Goal: Information Seeking & Learning: Learn about a topic

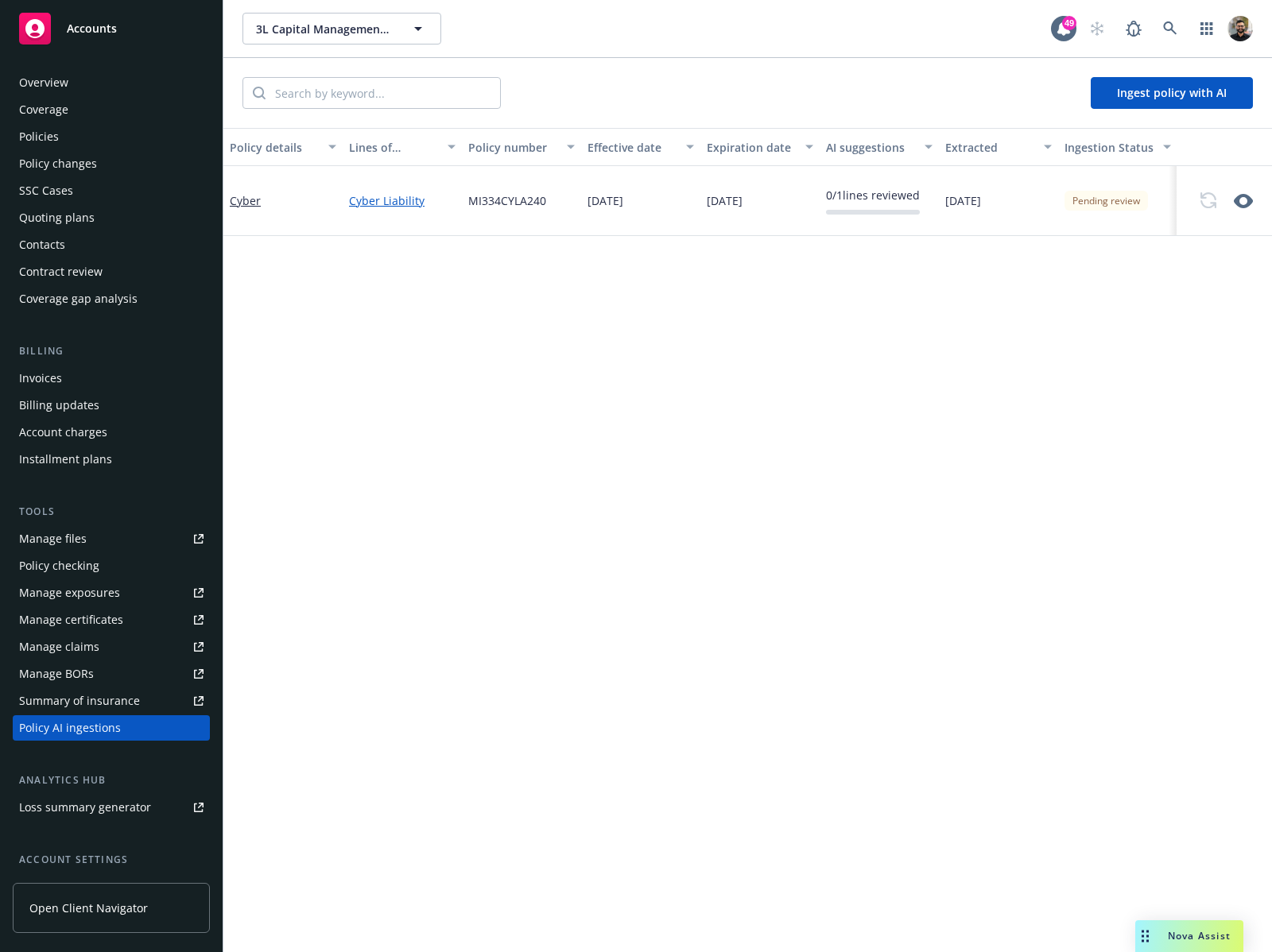
click at [69, 137] on div "Policies" at bounding box center [111, 137] width 185 height 26
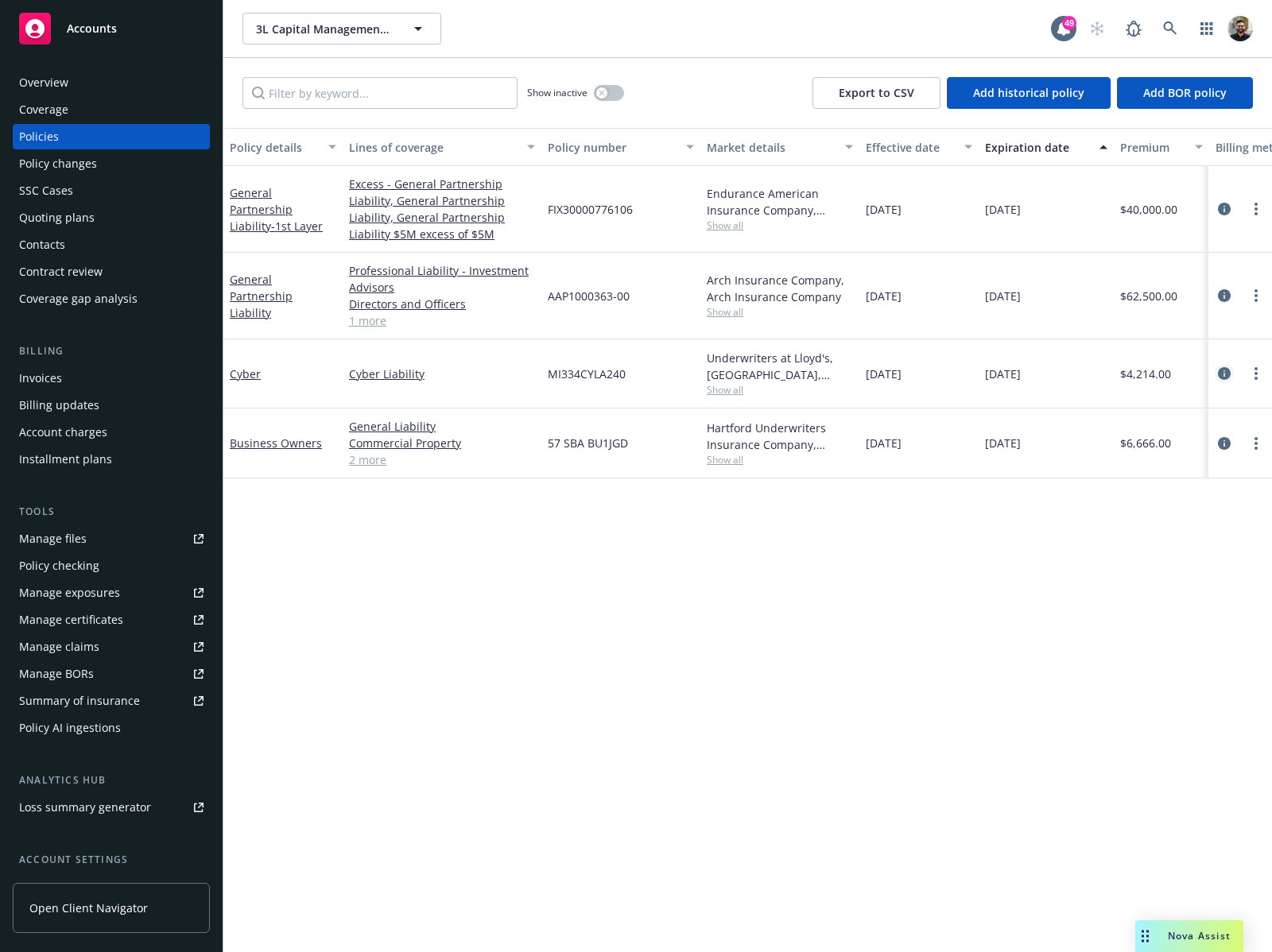
click at [1229, 372] on icon "circleInformation" at bounding box center [1224, 373] width 13 height 13
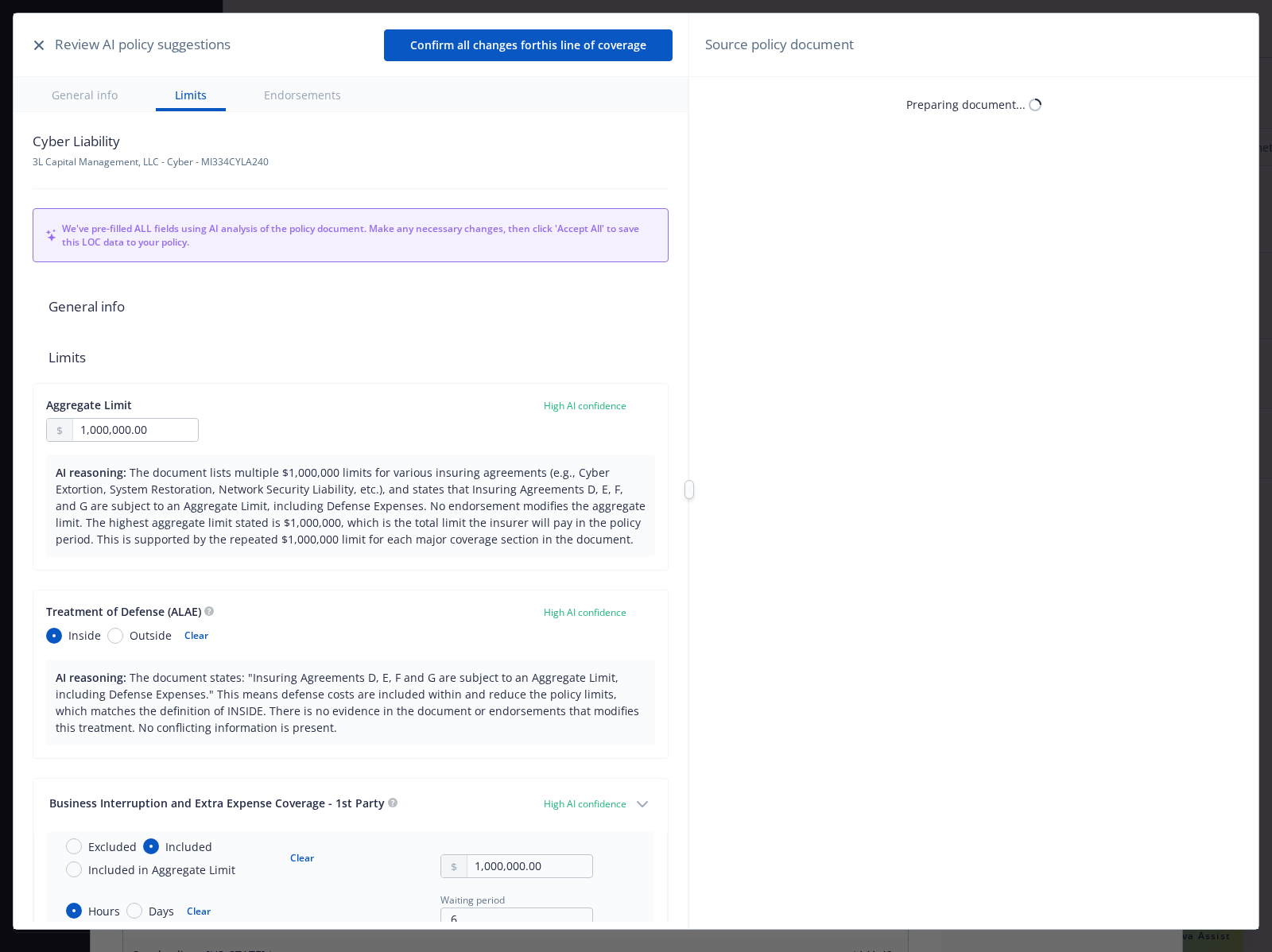
click at [33, 43] on button "button" at bounding box center [39, 45] width 19 height 19
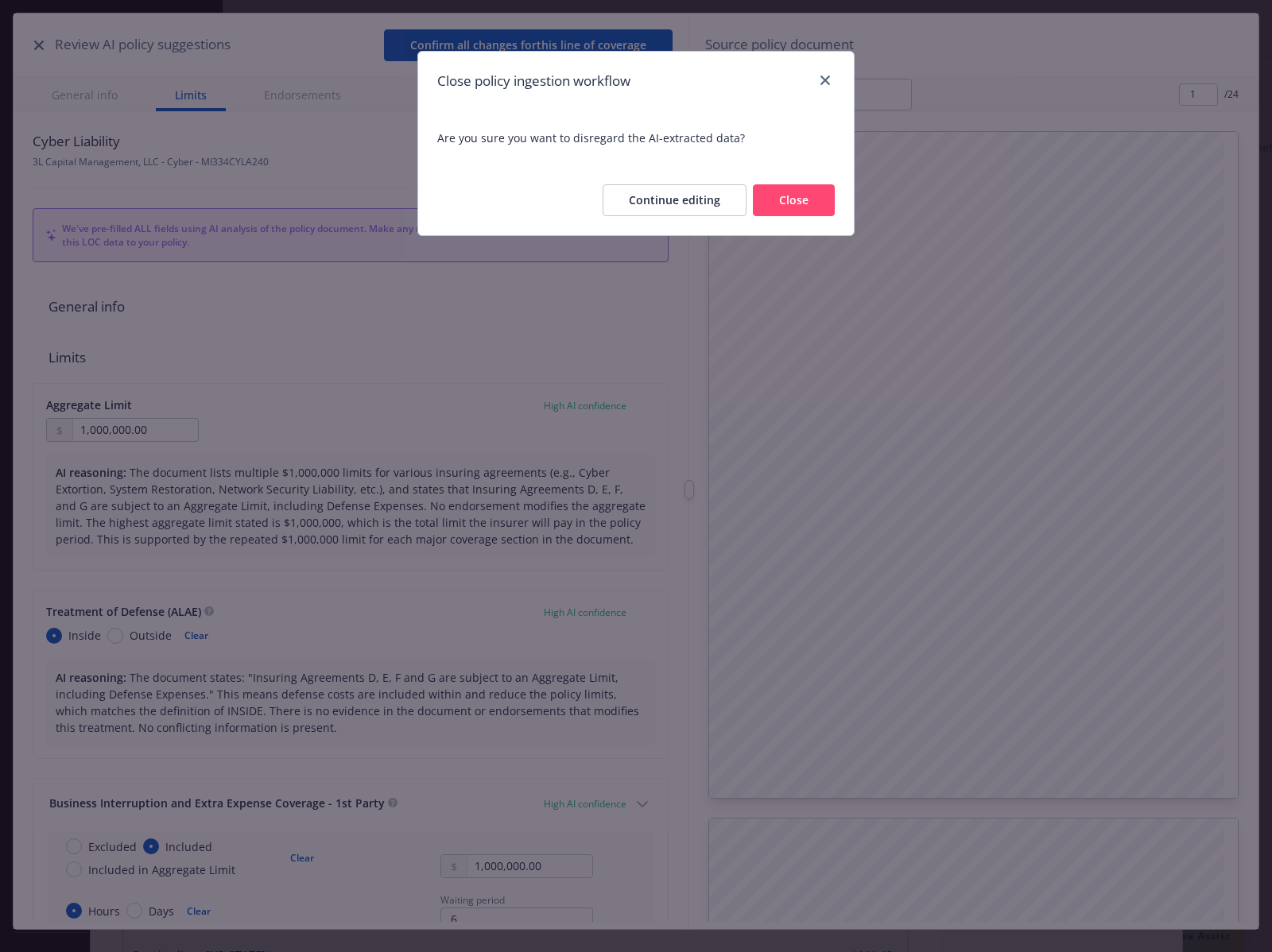
click at [820, 200] on button "Close" at bounding box center [794, 200] width 82 height 31
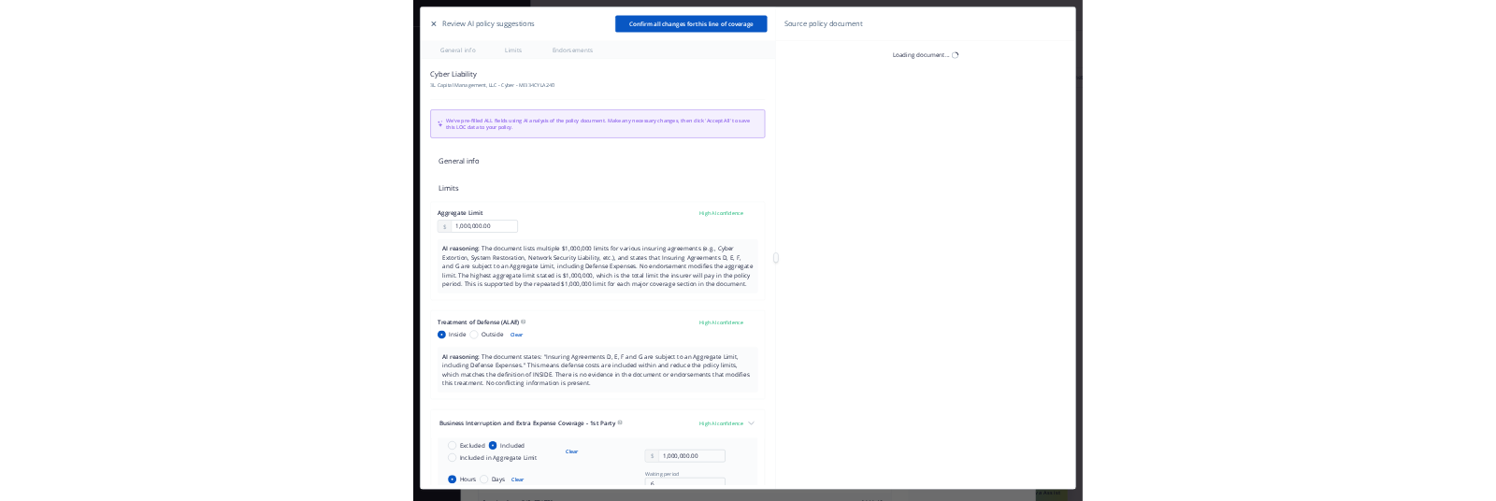
scroll to position [56, 0]
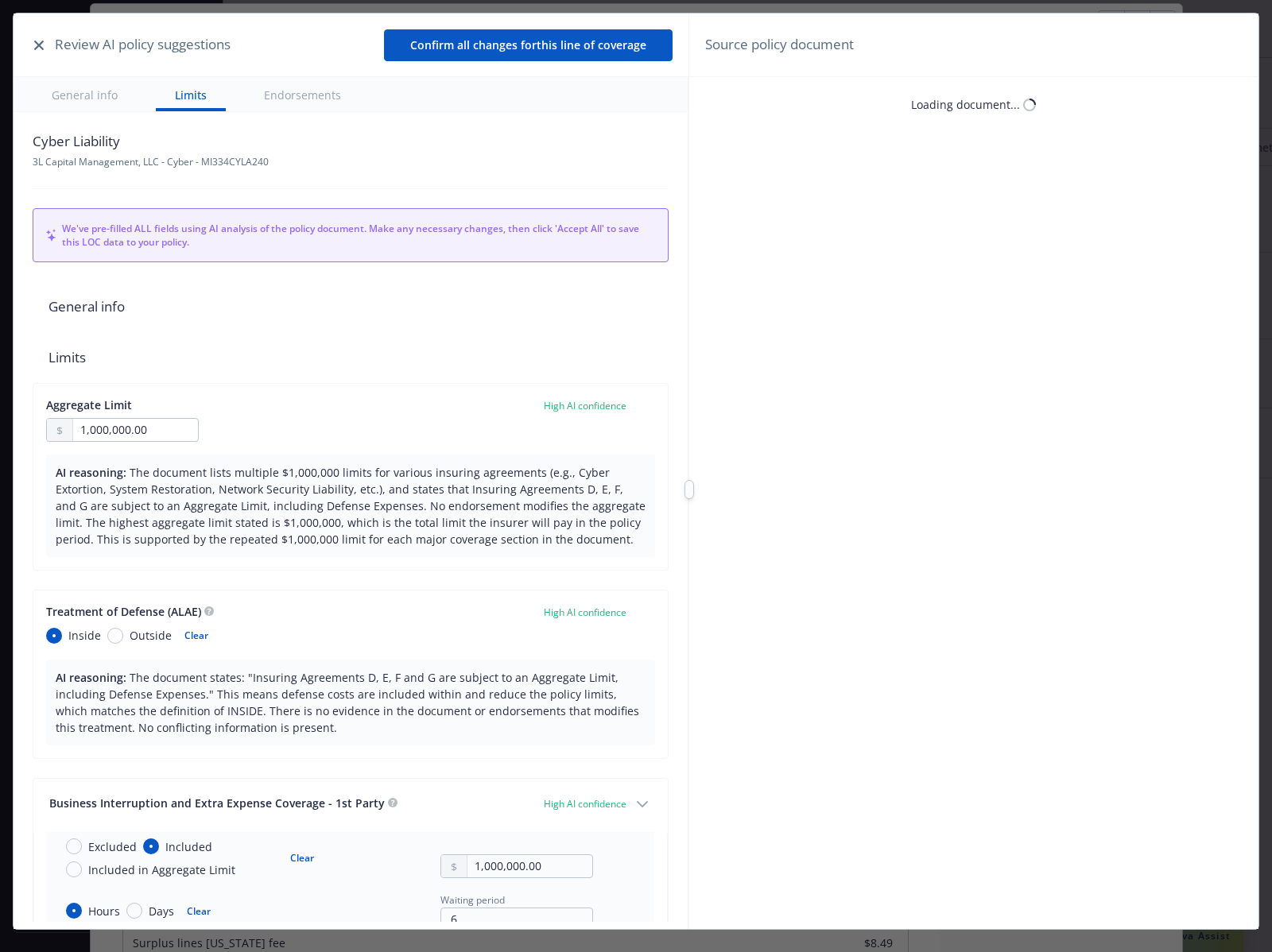
click at [38, 46] on icon "button" at bounding box center [38, 45] width 9 height 9
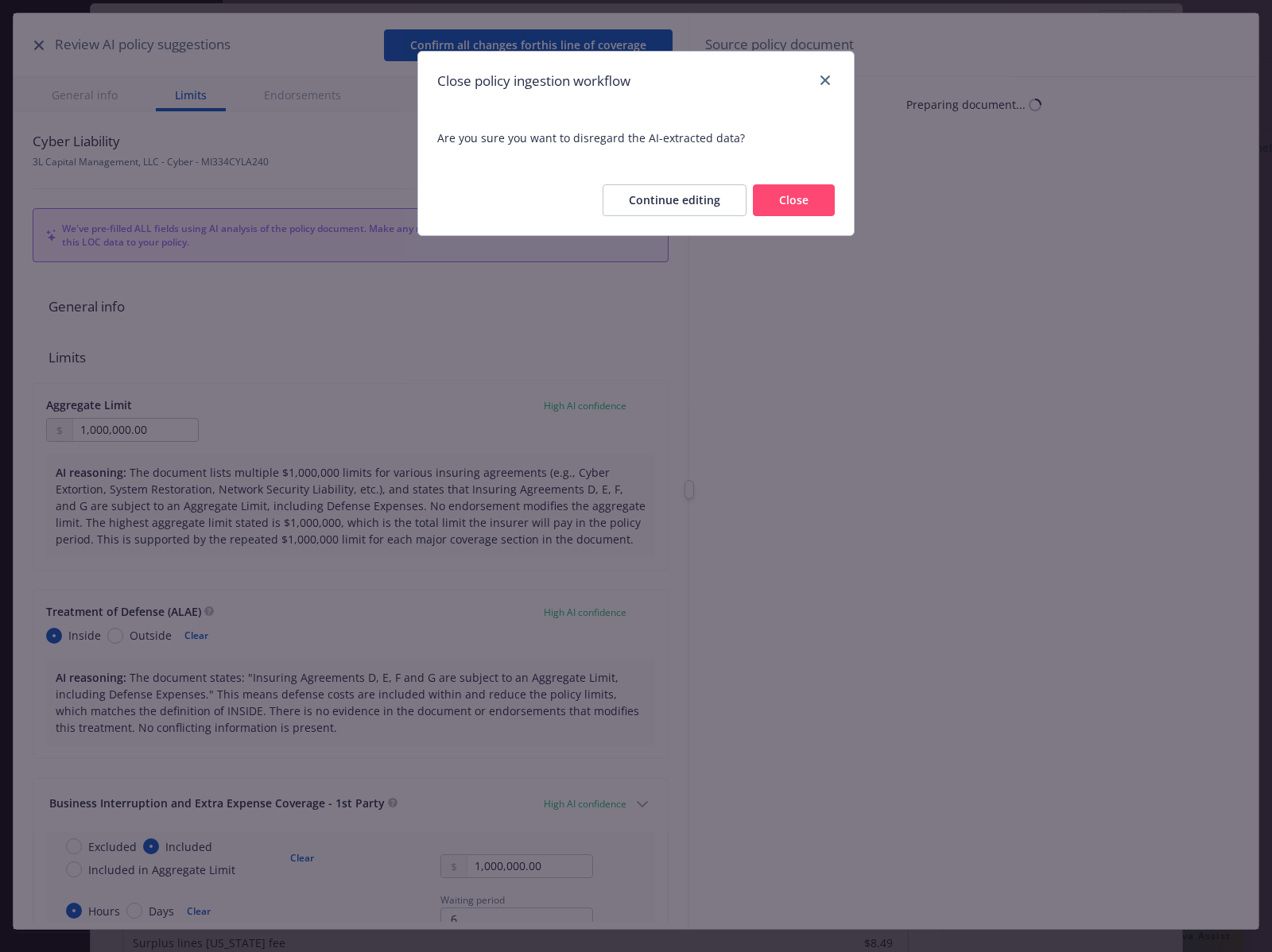
click at [804, 200] on button "Close" at bounding box center [794, 200] width 82 height 31
